Goal: Task Accomplishment & Management: Manage account settings

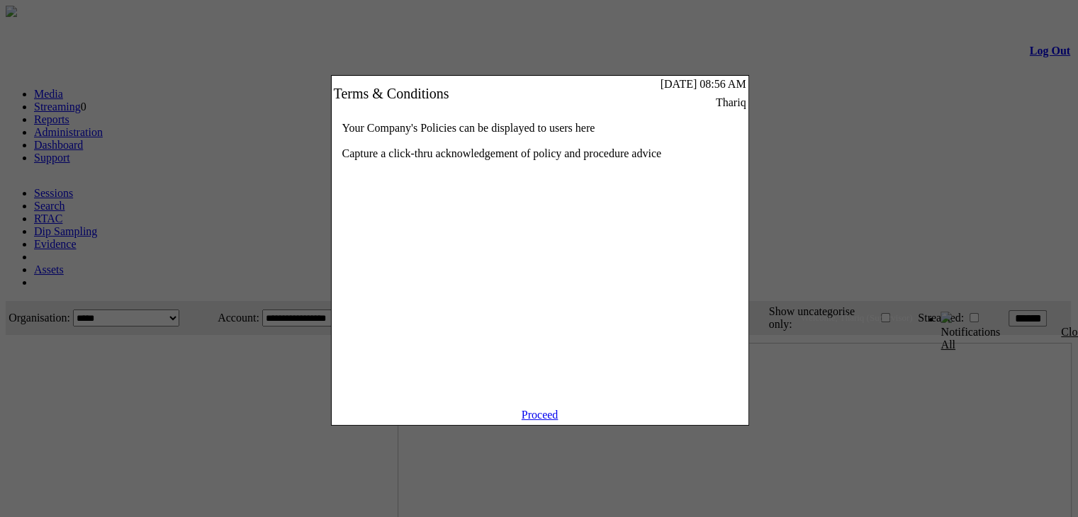
click at [539, 421] on link "Proceed" at bounding box center [540, 415] width 37 height 12
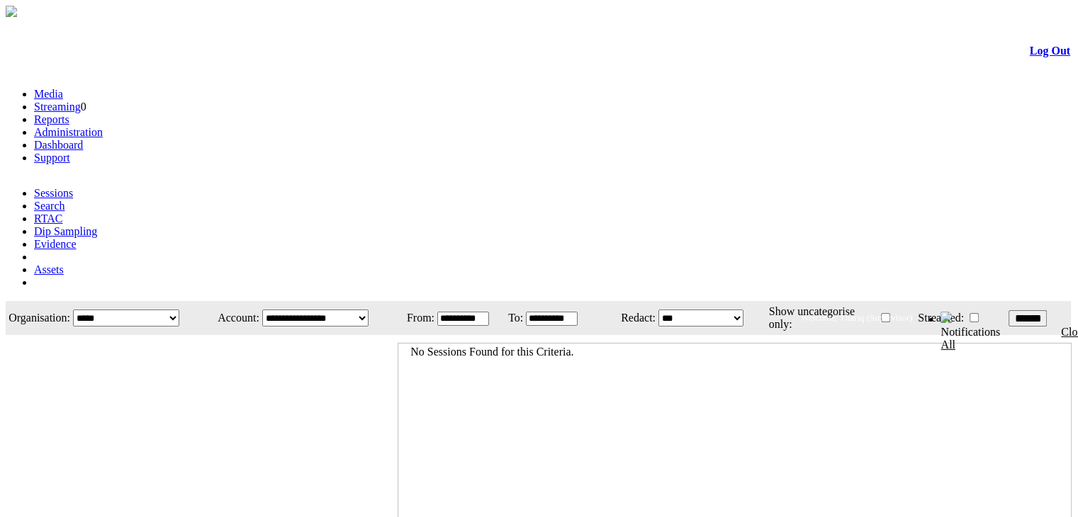
click at [286, 126] on li "Administration" at bounding box center [553, 132] width 1038 height 13
click at [103, 126] on link "Administration" at bounding box center [68, 132] width 69 height 12
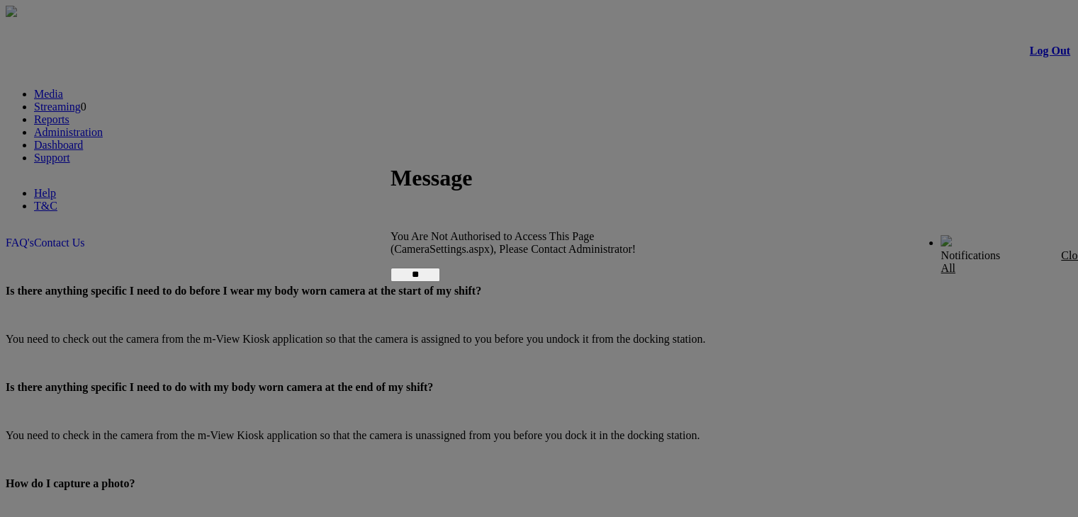
click at [440, 268] on input "**" at bounding box center [415, 275] width 50 height 14
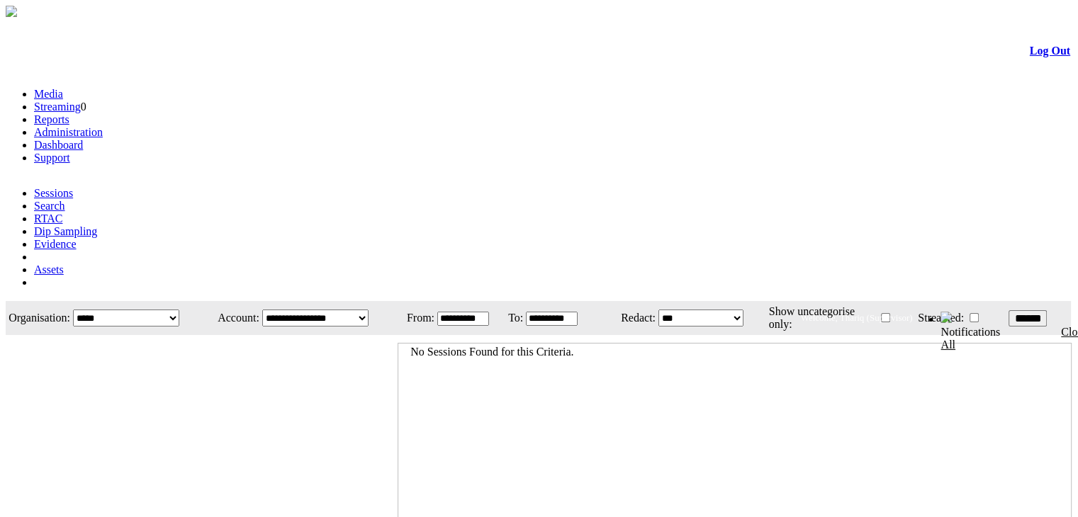
click at [77, 238] on link "Evidence" at bounding box center [55, 244] width 43 height 12
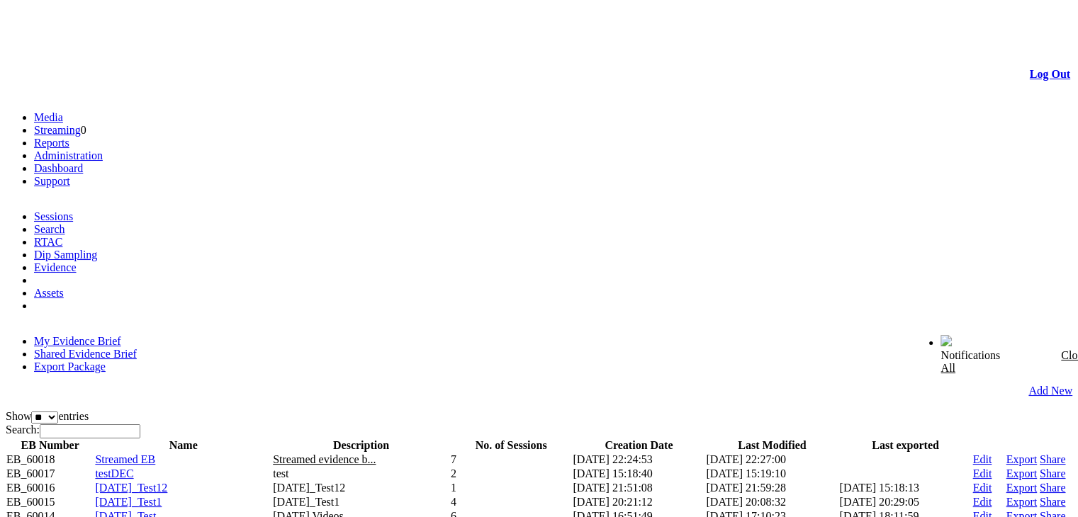
click at [1040, 454] on link "Share" at bounding box center [1053, 460] width 26 height 12
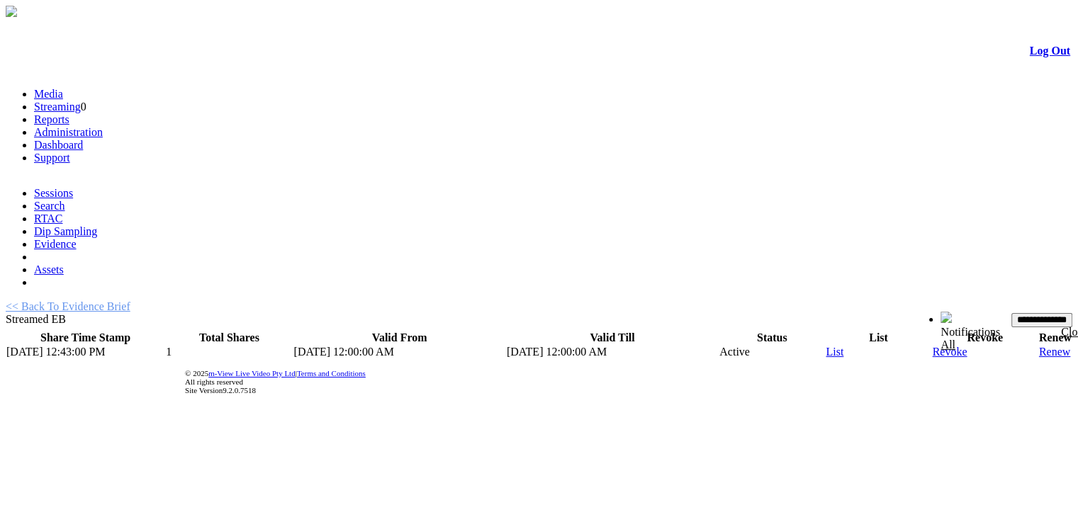
click at [826, 346] on link "List" at bounding box center [835, 352] width 18 height 12
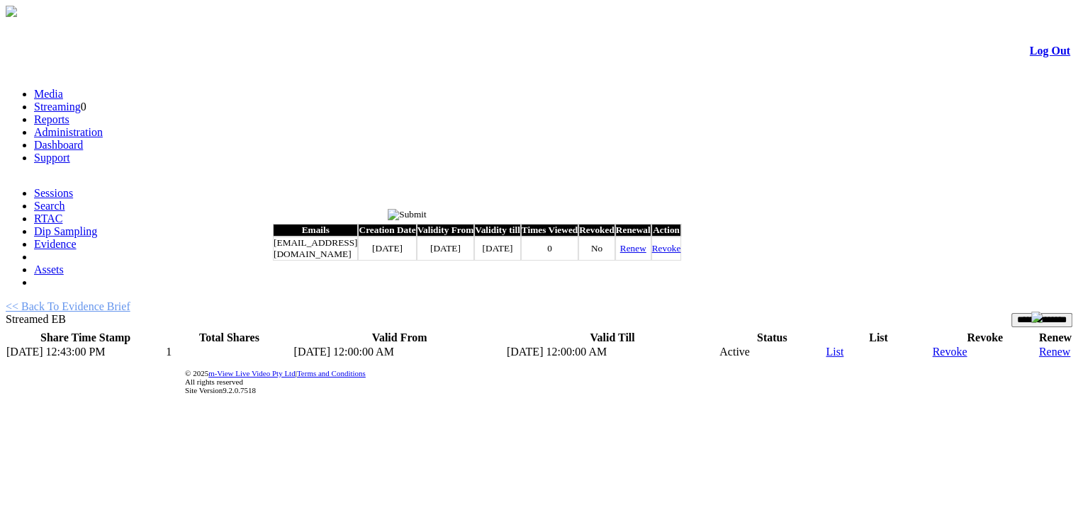
click at [427, 216] on input "image" at bounding box center [407, 214] width 39 height 11
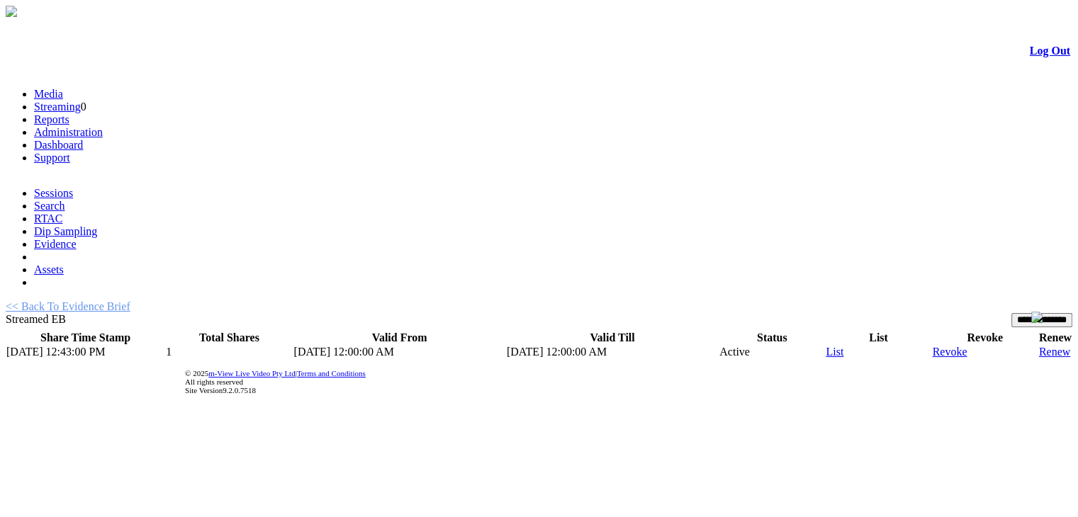
click at [103, 126] on link "Administration" at bounding box center [68, 132] width 69 height 12
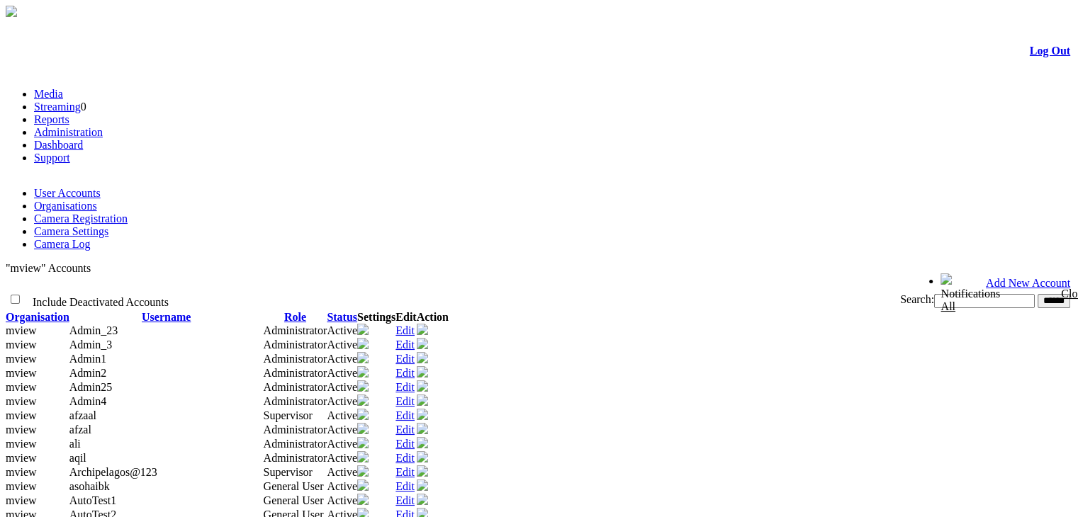
click at [128, 213] on link "Camera Registration" at bounding box center [81, 219] width 94 height 12
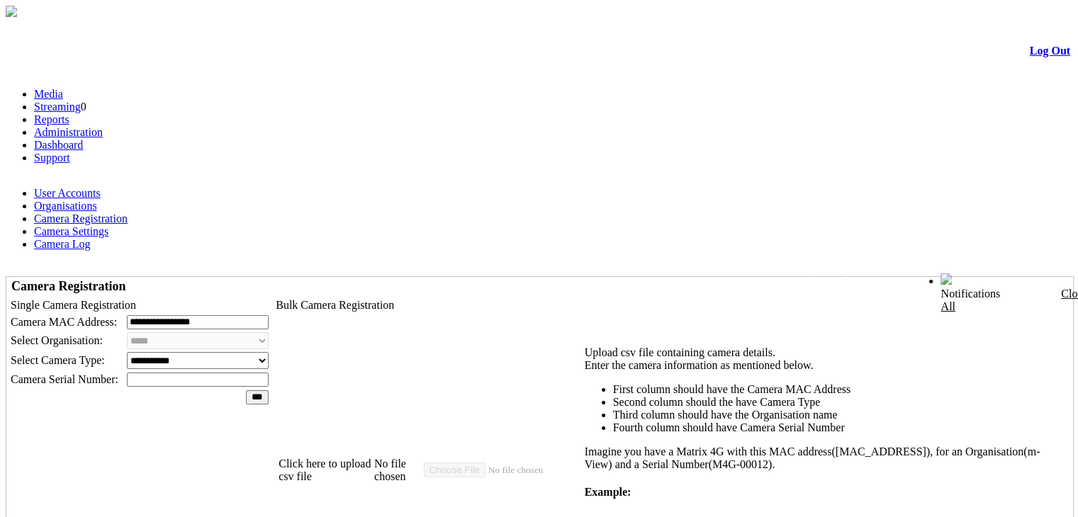
click at [271, 296] on td "**********" at bounding box center [140, 485] width 264 height 378
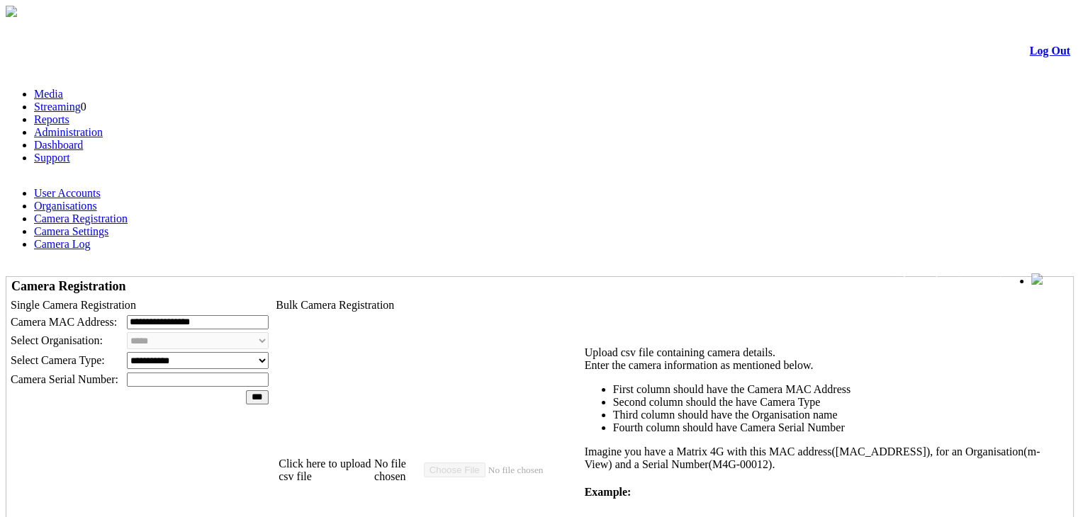
click at [1037, 51] on link "Log Out" at bounding box center [1050, 51] width 40 height 12
